Goal: Information Seeking & Learning: Learn about a topic

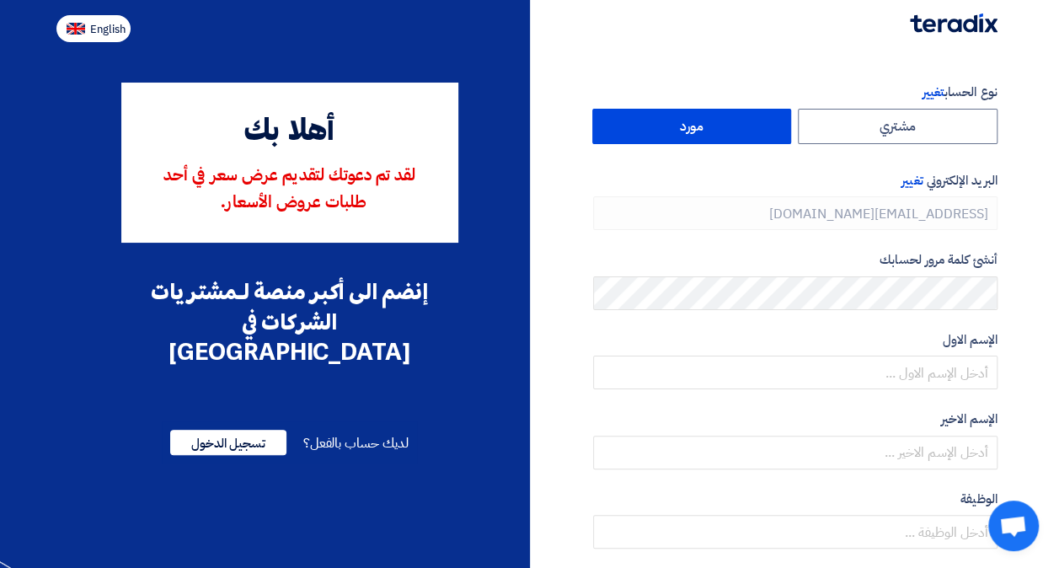
click at [103, 32] on span "English" at bounding box center [107, 30] width 35 height 12
type input "Register"
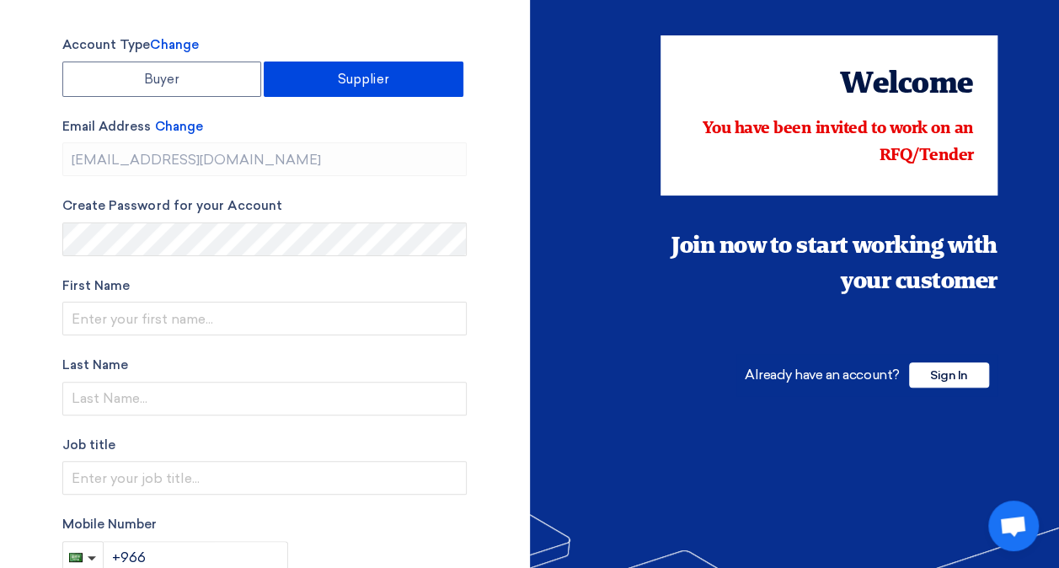
scroll to position [37, 0]
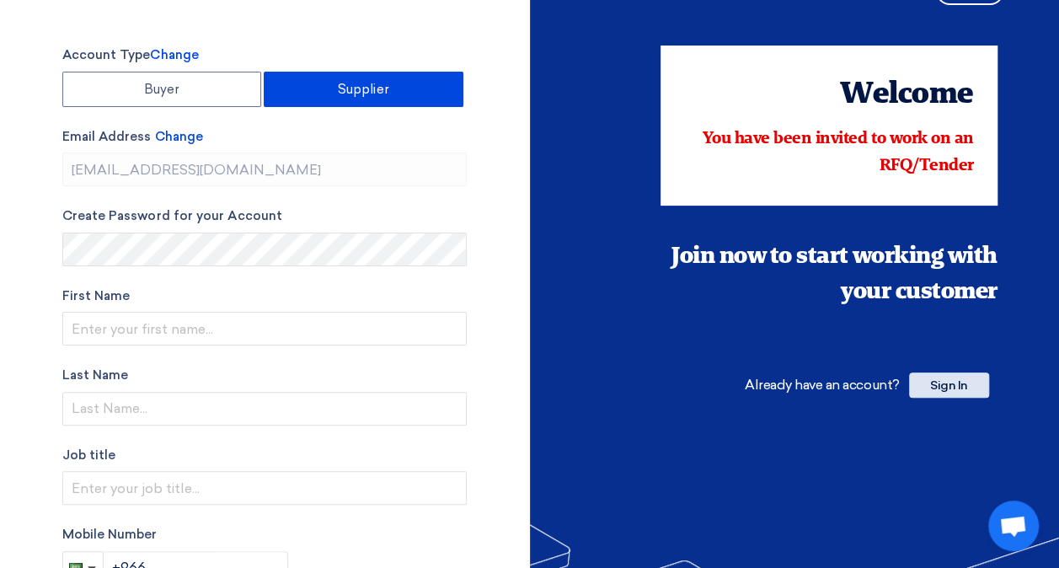
click at [949, 381] on span "Sign In" at bounding box center [949, 384] width 80 height 25
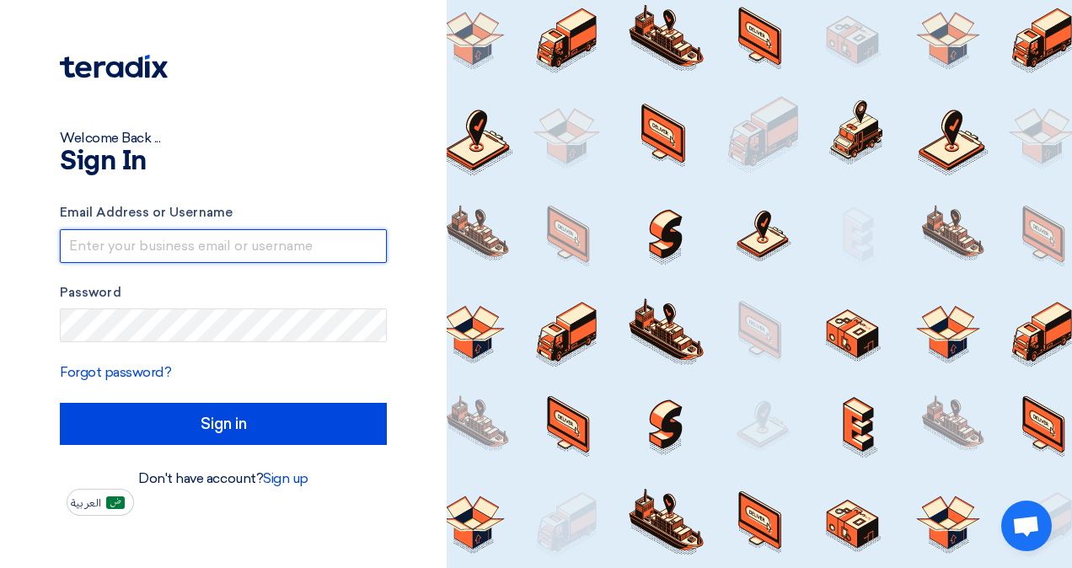
type input "[EMAIL_ADDRESS][DOMAIN_NAME]"
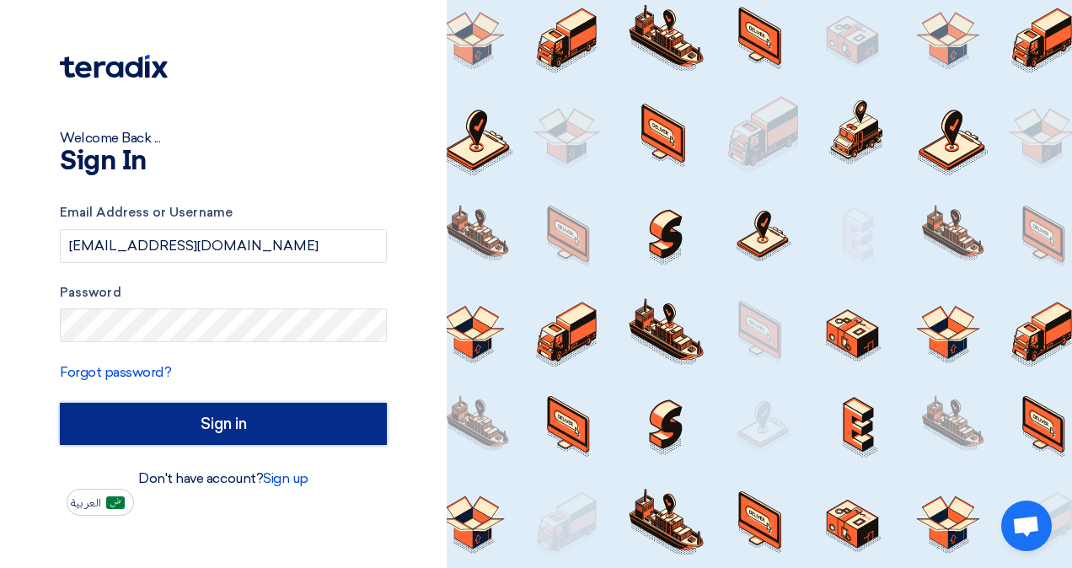
click at [189, 415] on input "Sign in" at bounding box center [223, 424] width 327 height 42
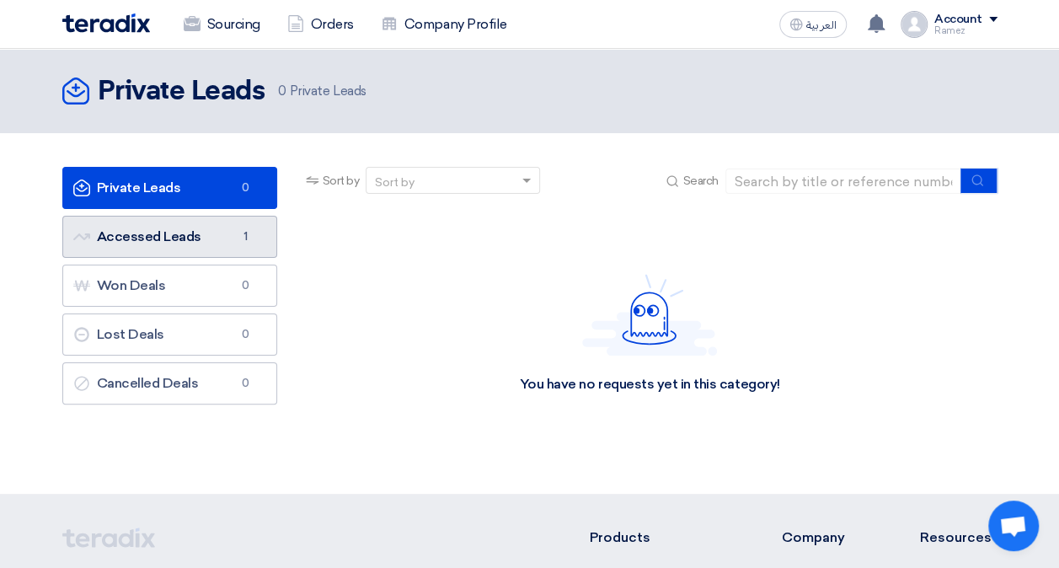
click at [162, 224] on link "Accessed Leads Accessed Leads 1" at bounding box center [169, 237] width 215 height 42
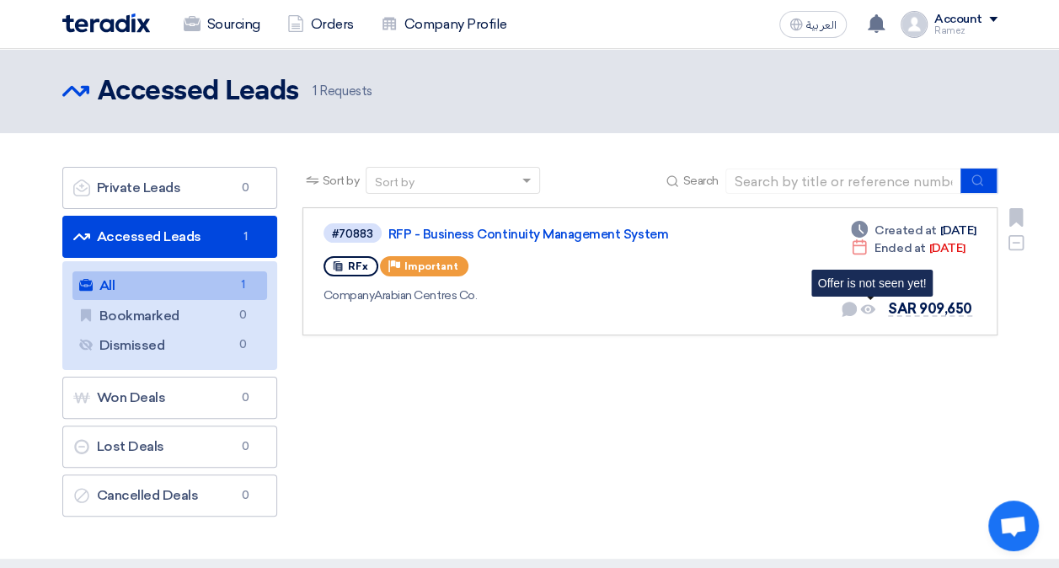
click at [868, 313] on use at bounding box center [867, 309] width 15 height 9
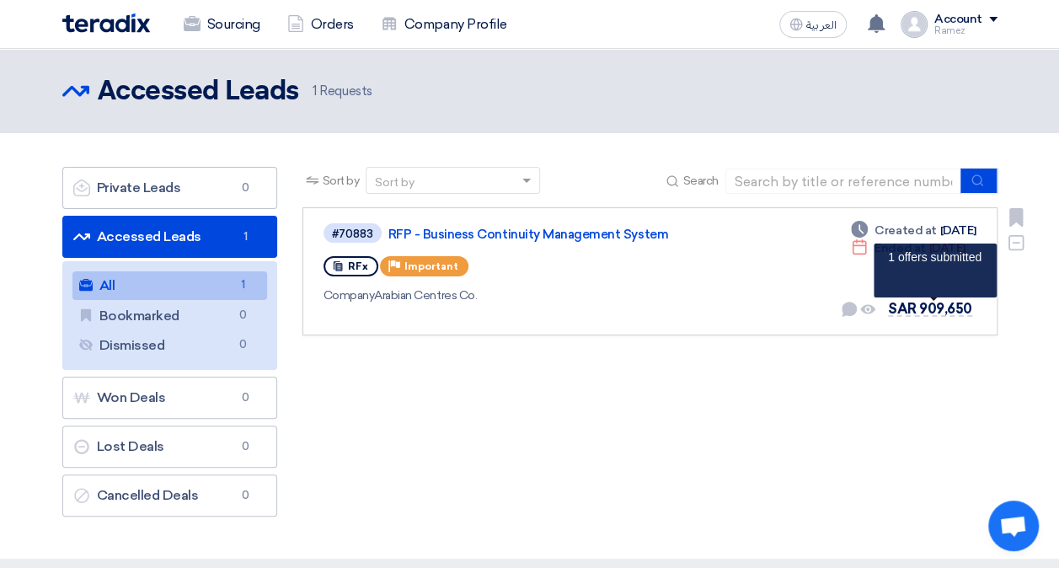
click at [932, 307] on span "SAR 909,650" at bounding box center [930, 309] width 84 height 16
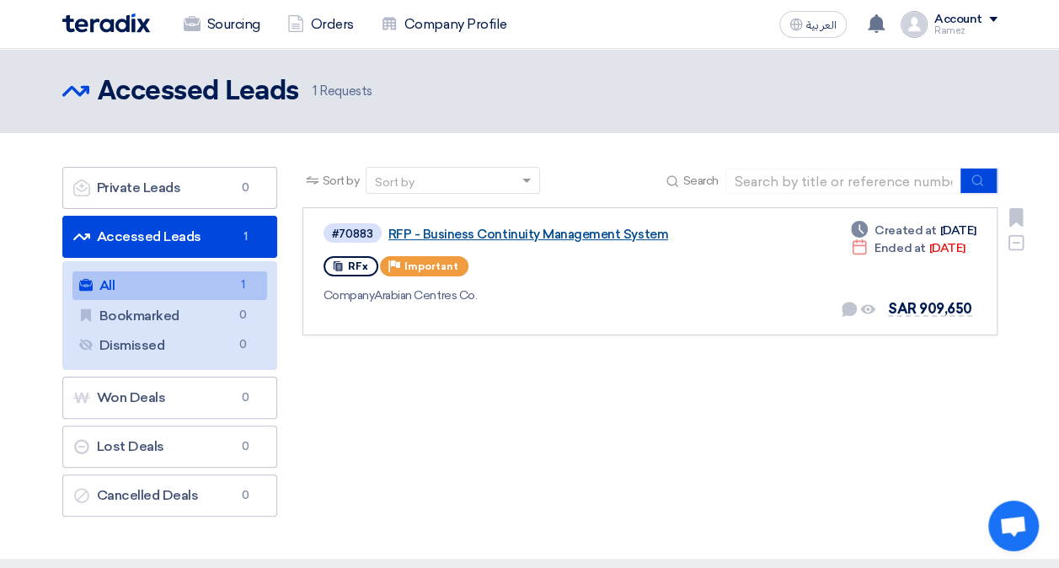
click at [618, 237] on link "RFP - Business Continuity Management System" at bounding box center [598, 234] width 421 height 15
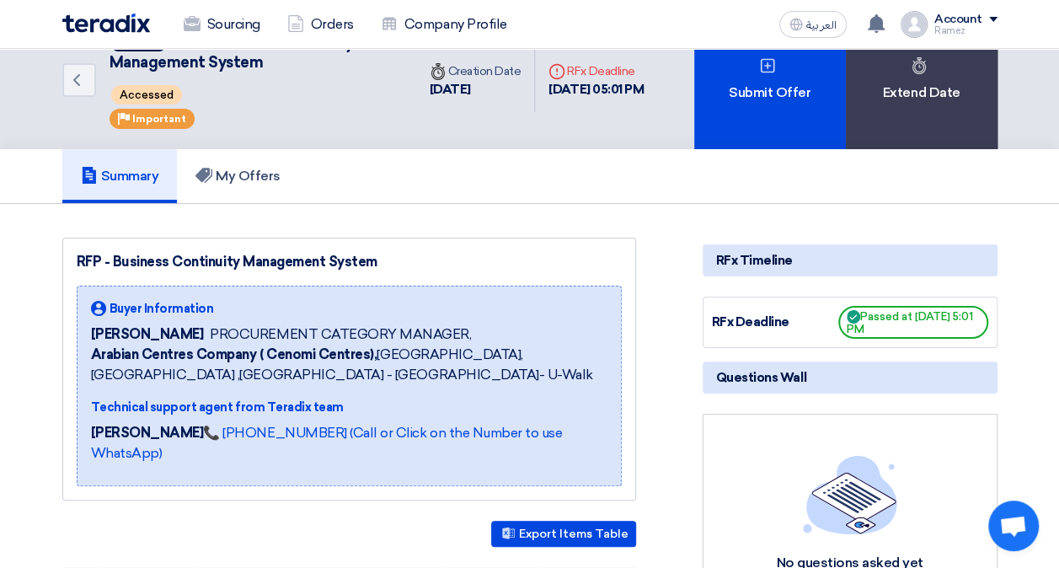
scroll to position [17, 0]
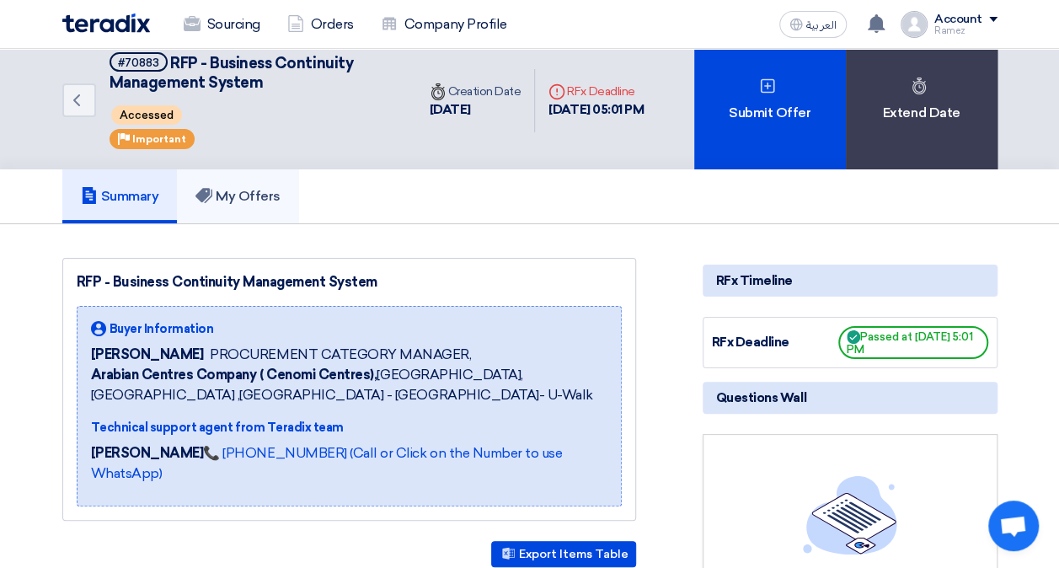
click at [253, 203] on h5 "My Offers" at bounding box center [237, 196] width 85 height 17
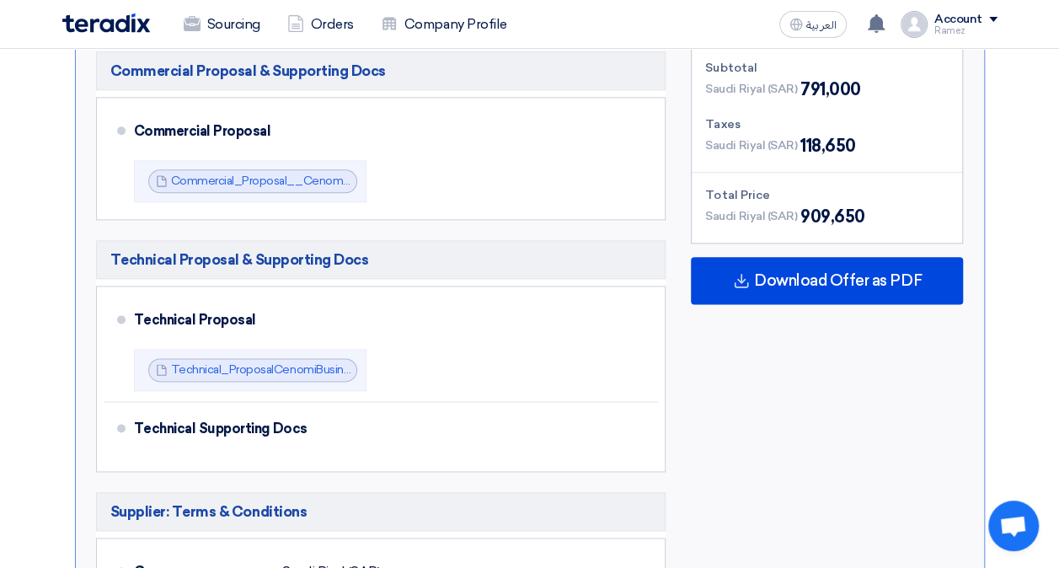
scroll to position [0, 0]
